Goal: Task Accomplishment & Management: Use online tool/utility

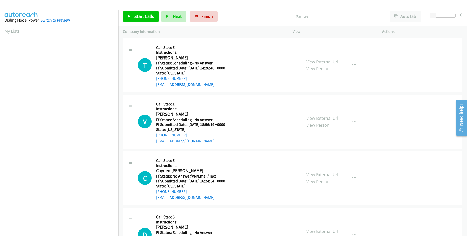
drag, startPoint x: 190, startPoint y: 78, endPoint x: 160, endPoint y: 78, distance: 30.6
click at [160, 78] on div "+1 571-315-4147" at bounding box center [193, 78] width 75 height 6
copy link "571-315-4147"
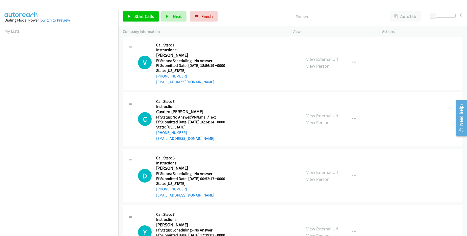
scroll to position [61, 0]
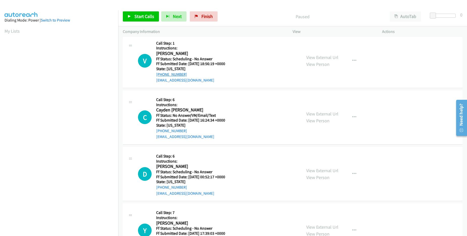
drag, startPoint x: 190, startPoint y: 75, endPoint x: 161, endPoint y: 73, distance: 29.2
click at [161, 73] on div "+1 865-679-4742" at bounding box center [193, 74] width 75 height 6
copy link "865-679-4742"
drag, startPoint x: 186, startPoint y: 128, endPoint x: 162, endPoint y: 130, distance: 24.9
click at [162, 130] on div "+1 406-770-0995" at bounding box center [193, 131] width 75 height 6
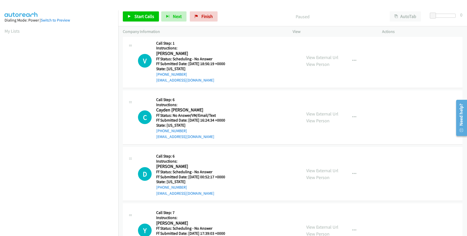
copy link "406-770-0995"
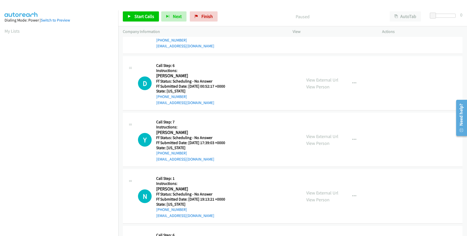
scroll to position [152, 0]
drag, startPoint x: 190, startPoint y: 97, endPoint x: 162, endPoint y: 94, distance: 28.7
click at [162, 94] on div "+1 443-864-0453" at bounding box center [193, 96] width 75 height 6
copy link "443-864-0453"
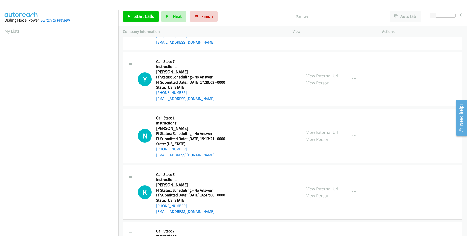
scroll to position [212, 0]
drag, startPoint x: 191, startPoint y: 90, endPoint x: 161, endPoint y: 92, distance: 30.1
click at [161, 92] on div "+1 410-903-2142" at bounding box center [193, 92] width 75 height 6
copy link "410-903-2142"
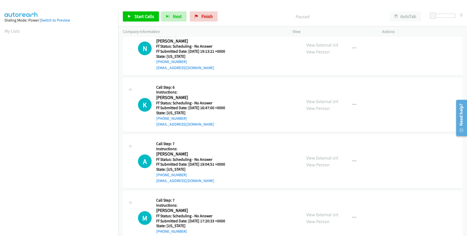
scroll to position [303, 0]
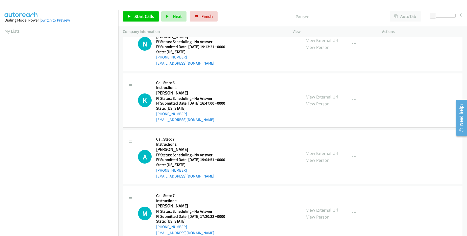
drag, startPoint x: 189, startPoint y: 57, endPoint x: 162, endPoint y: 56, distance: 27.3
click at [162, 56] on div "+1 828-808-9996" at bounding box center [193, 57] width 75 height 6
copy link "828-808-9996"
drag, startPoint x: 189, startPoint y: 113, endPoint x: 160, endPoint y: 114, distance: 29.6
click at [160, 114] on div "+1 660-815-1448" at bounding box center [193, 114] width 75 height 6
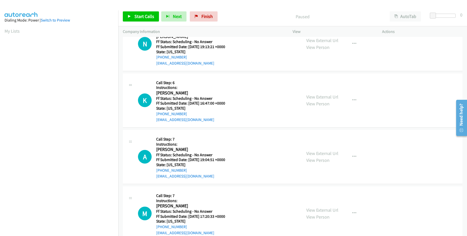
copy link "660-815-1448"
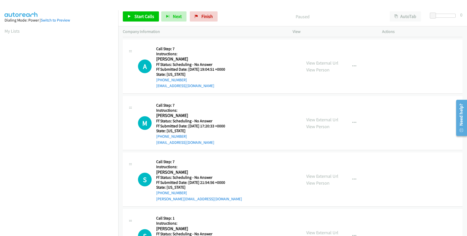
scroll to position [394, 0]
drag, startPoint x: 187, startPoint y: 78, endPoint x: 161, endPoint y: 79, distance: 25.6
click at [161, 79] on div "+1 617-784-4228" at bounding box center [193, 79] width 75 height 6
copy link "617-784-4228"
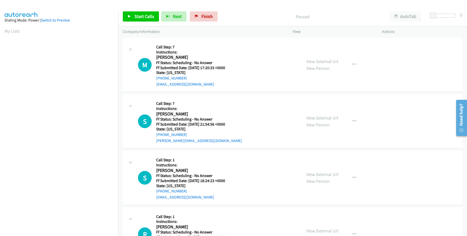
scroll to position [455, 0]
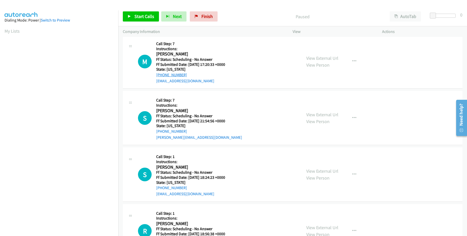
drag, startPoint x: 190, startPoint y: 76, endPoint x: 161, endPoint y: 76, distance: 29.6
click at [161, 76] on div "+1 770-710-9147" at bounding box center [193, 75] width 75 height 6
copy link "770-710-9147"
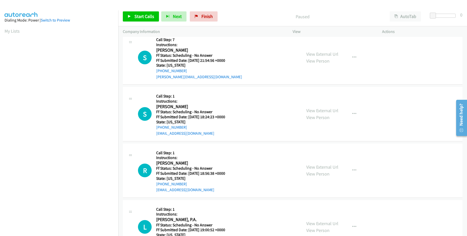
scroll to position [516, 0]
drag, startPoint x: 191, startPoint y: 71, endPoint x: 161, endPoint y: 70, distance: 29.8
click at [161, 70] on div "+1 312-771-5949" at bounding box center [199, 70] width 86 height 6
copy link "312-771-5949"
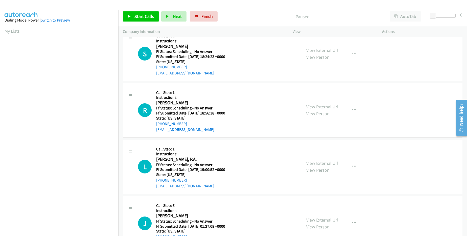
scroll to position [576, 0]
drag, startPoint x: 190, startPoint y: 68, endPoint x: 161, endPoint y: 65, distance: 29.7
click at [161, 65] on div "+1 480-518-0348" at bounding box center [193, 66] width 75 height 6
drag, startPoint x: 187, startPoint y: 121, endPoint x: 160, endPoint y: 121, distance: 27.3
click at [160, 121] on div "+1 347-855-5502" at bounding box center [193, 123] width 75 height 6
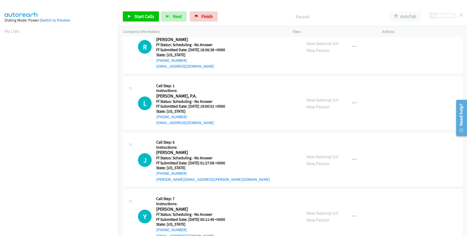
scroll to position [654, 0]
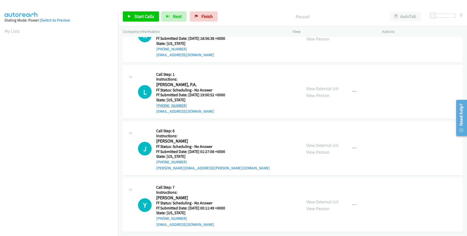
drag, startPoint x: 184, startPoint y: 101, endPoint x: 160, endPoint y: 102, distance: 24.3
click at [160, 102] on div "+1 786-457-8001" at bounding box center [193, 105] width 75 height 6
drag, startPoint x: 187, startPoint y: 158, endPoint x: 162, endPoint y: 158, distance: 24.8
click at [162, 159] on div "+1 213-817-0660" at bounding box center [213, 162] width 114 height 6
drag, startPoint x: 184, startPoint y: 215, endPoint x: 160, endPoint y: 215, distance: 24.0
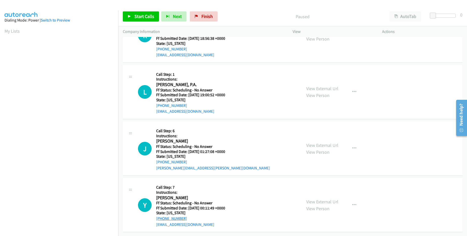
click at [160, 215] on div "+1 415-200-9084" at bounding box center [193, 218] width 75 height 6
